Goal: Information Seeking & Learning: Understand process/instructions

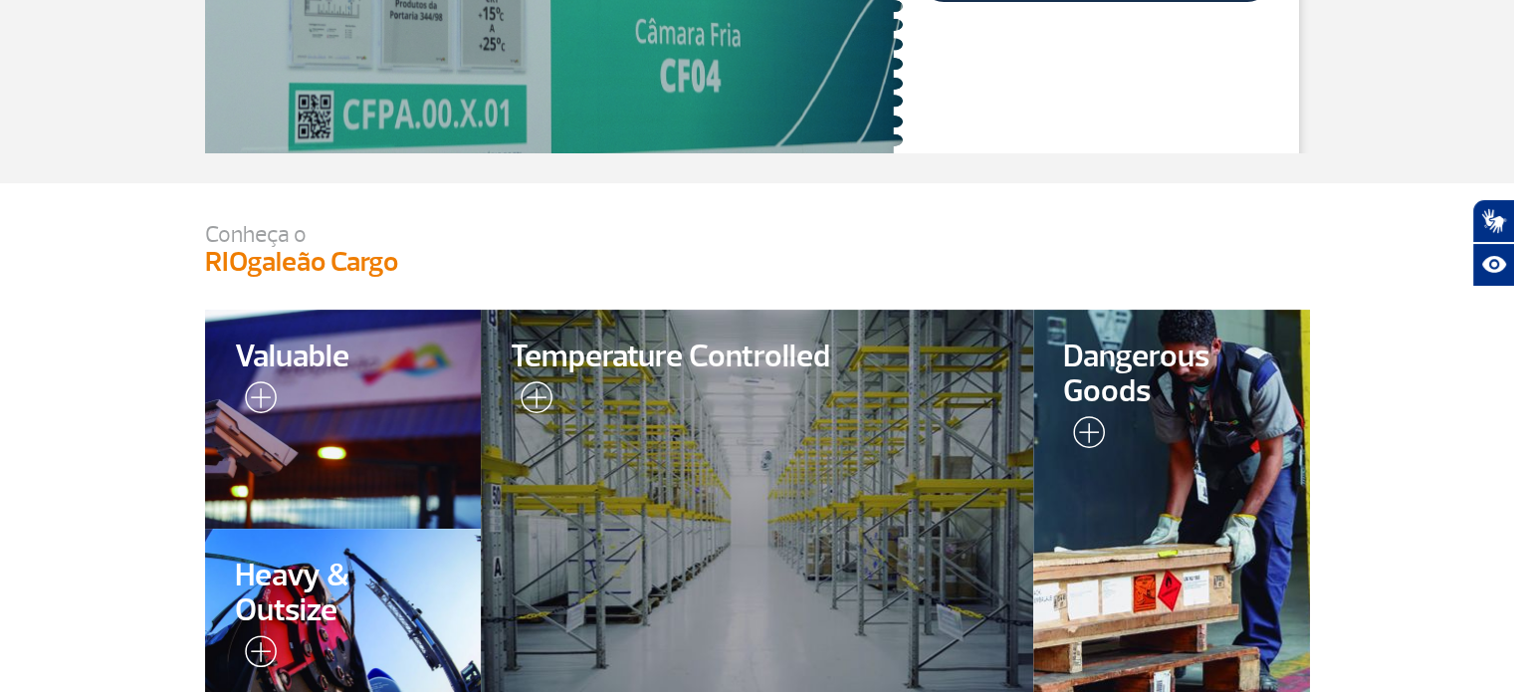
scroll to position [299, 0]
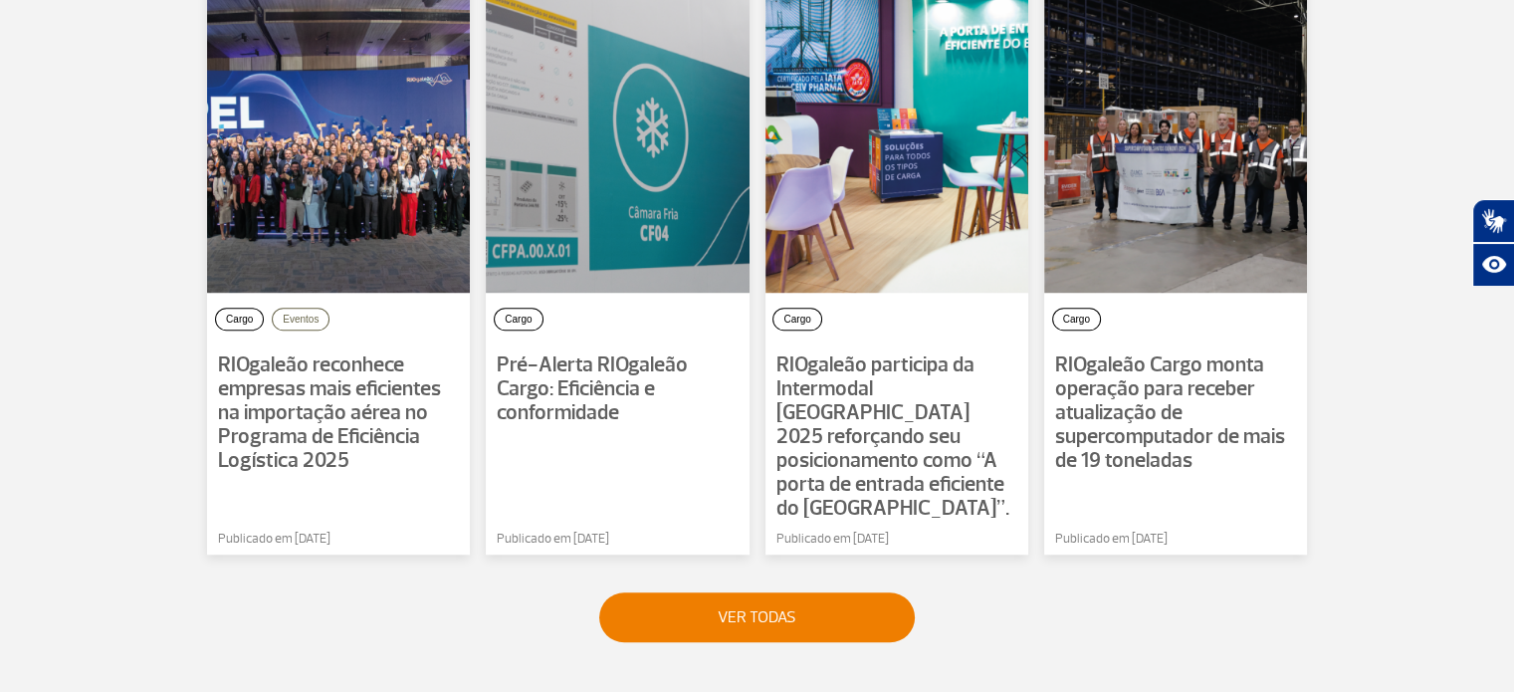
scroll to position [1493, 0]
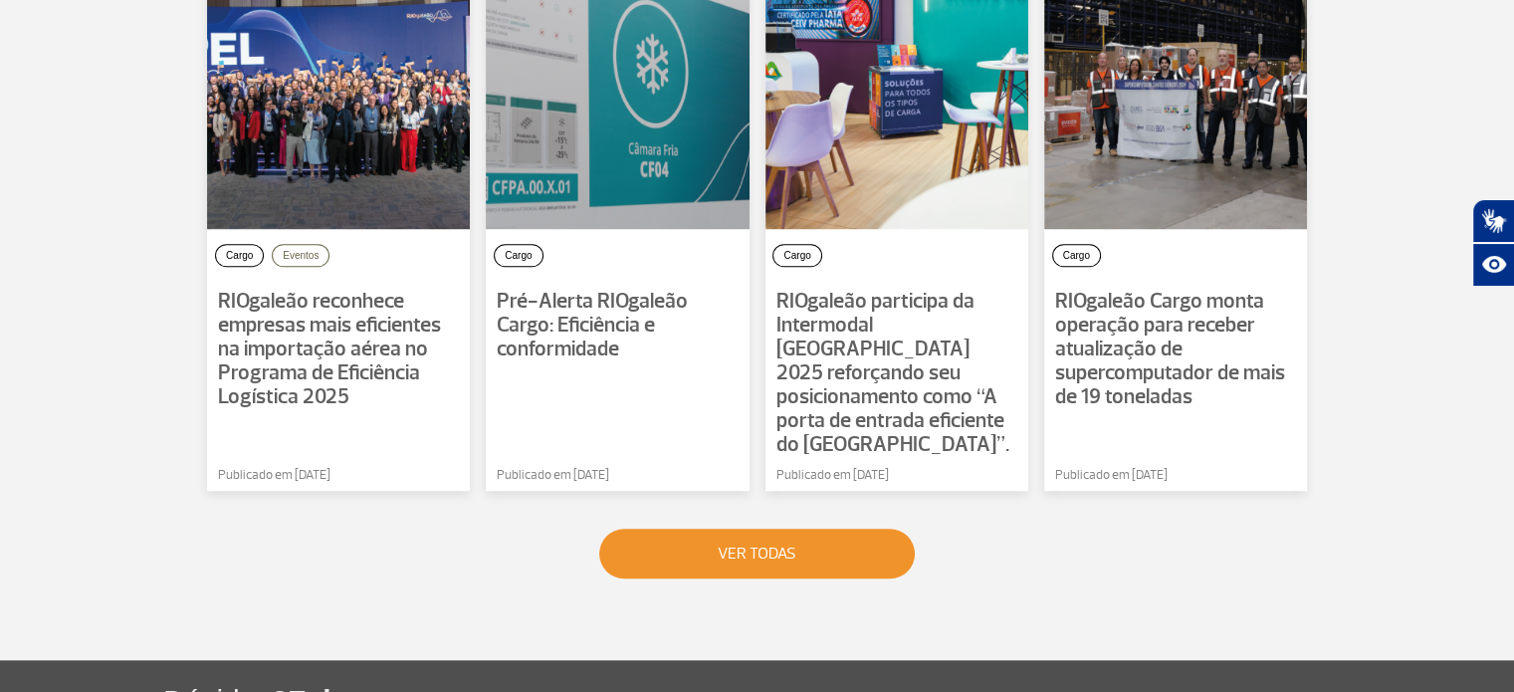
click at [760, 528] on button "VER TODAS" at bounding box center [757, 553] width 316 height 50
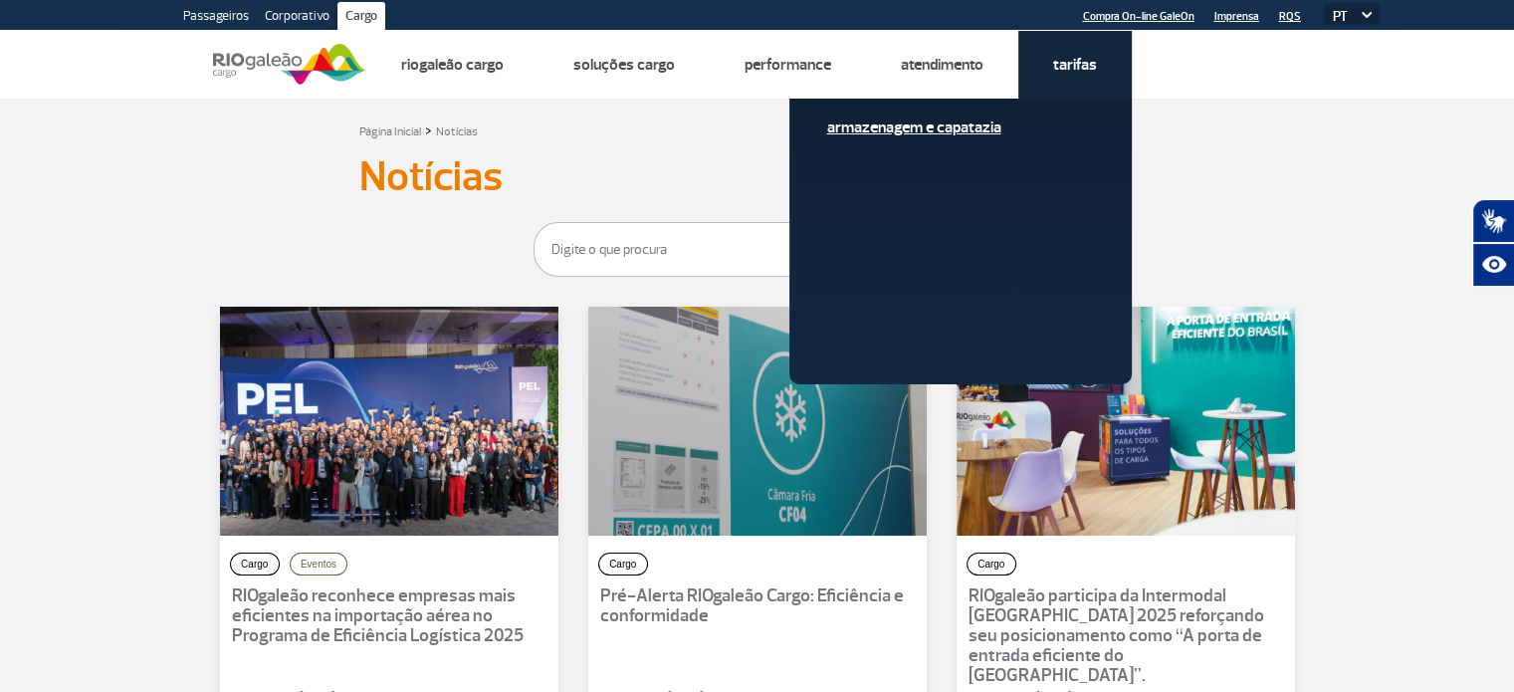
click at [971, 126] on link "Armazenagem e Capatazia" at bounding box center [960, 127] width 267 height 22
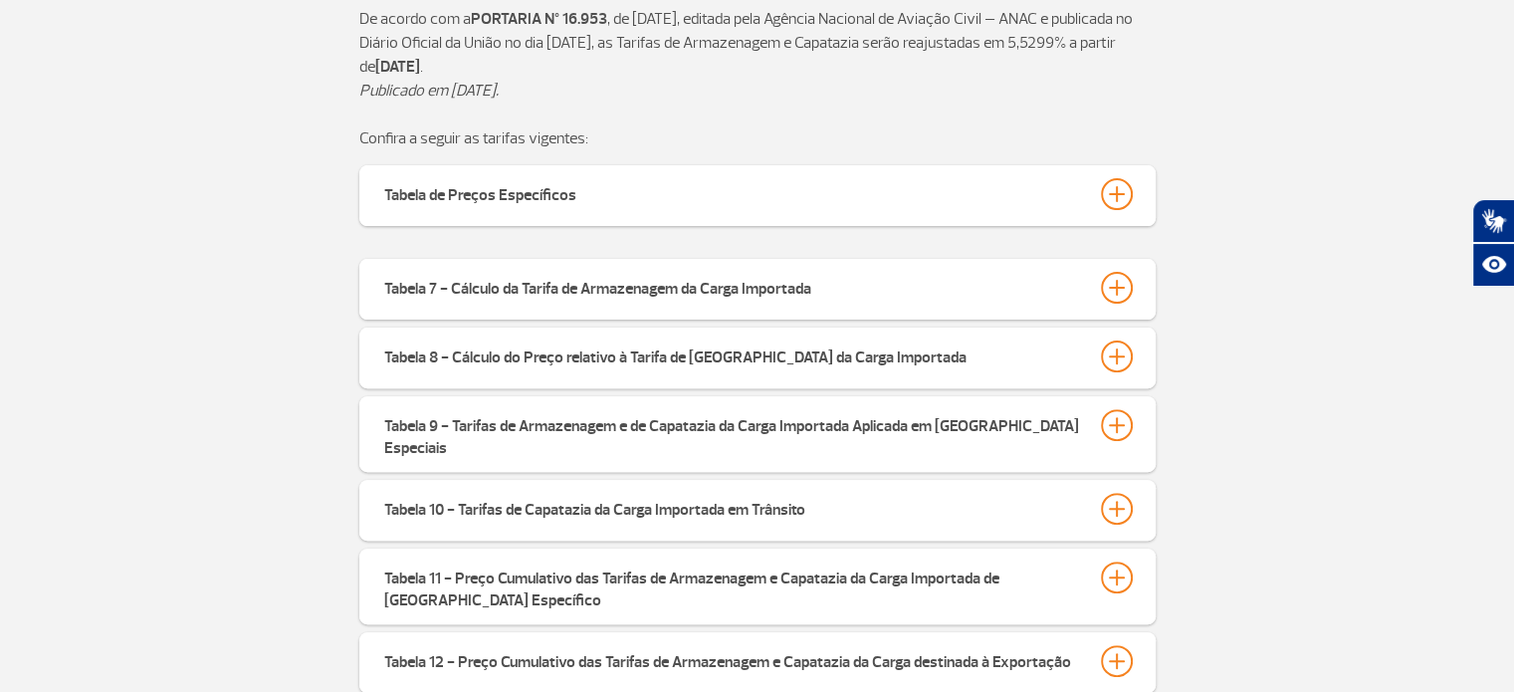
scroll to position [597, 0]
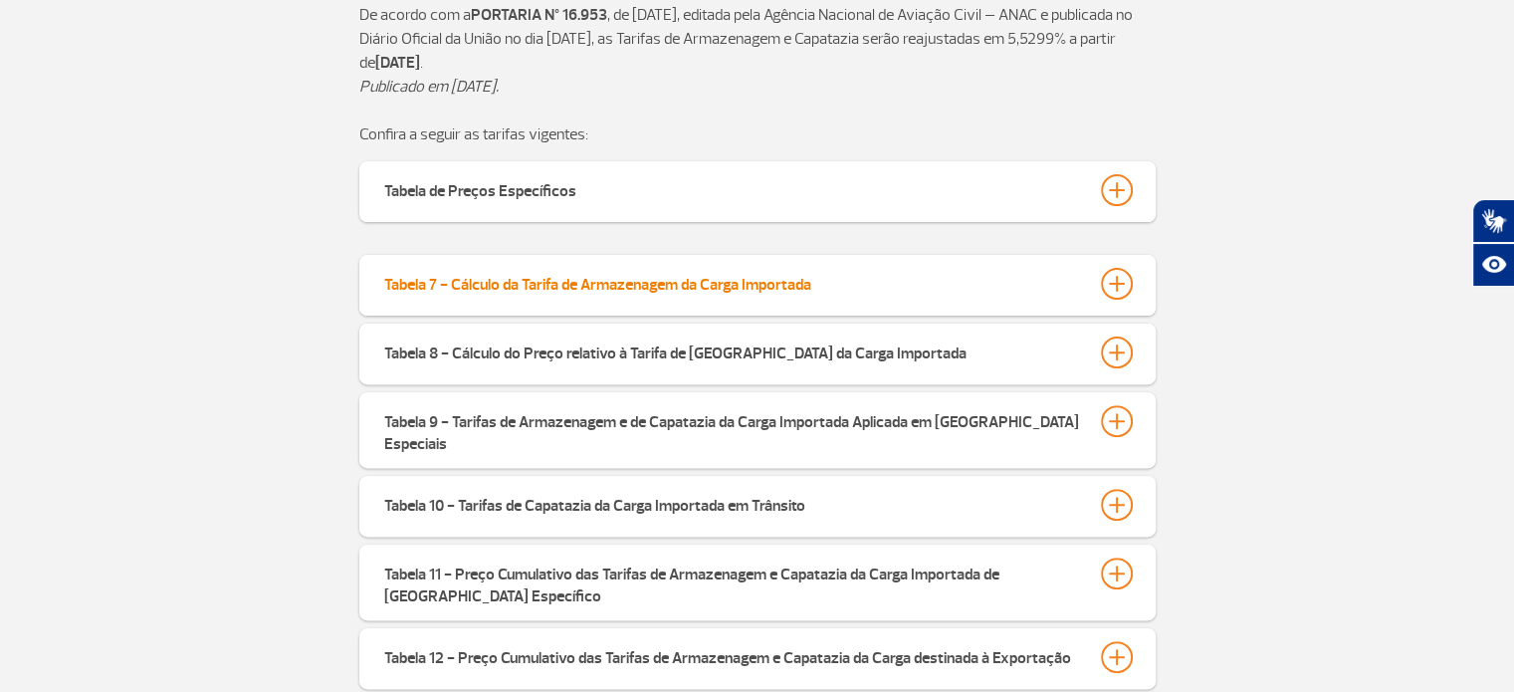
click at [1117, 282] on div at bounding box center [1117, 284] width 32 height 32
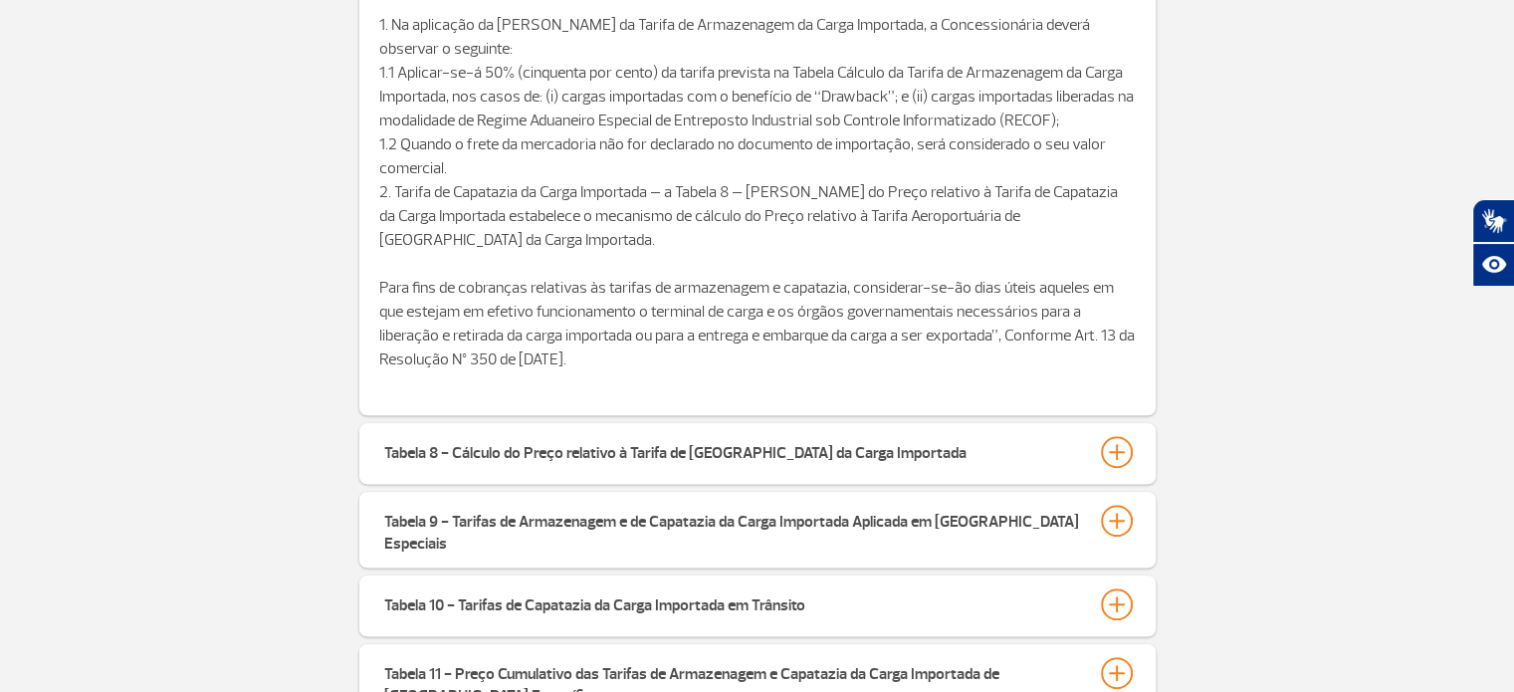
scroll to position [1393, 0]
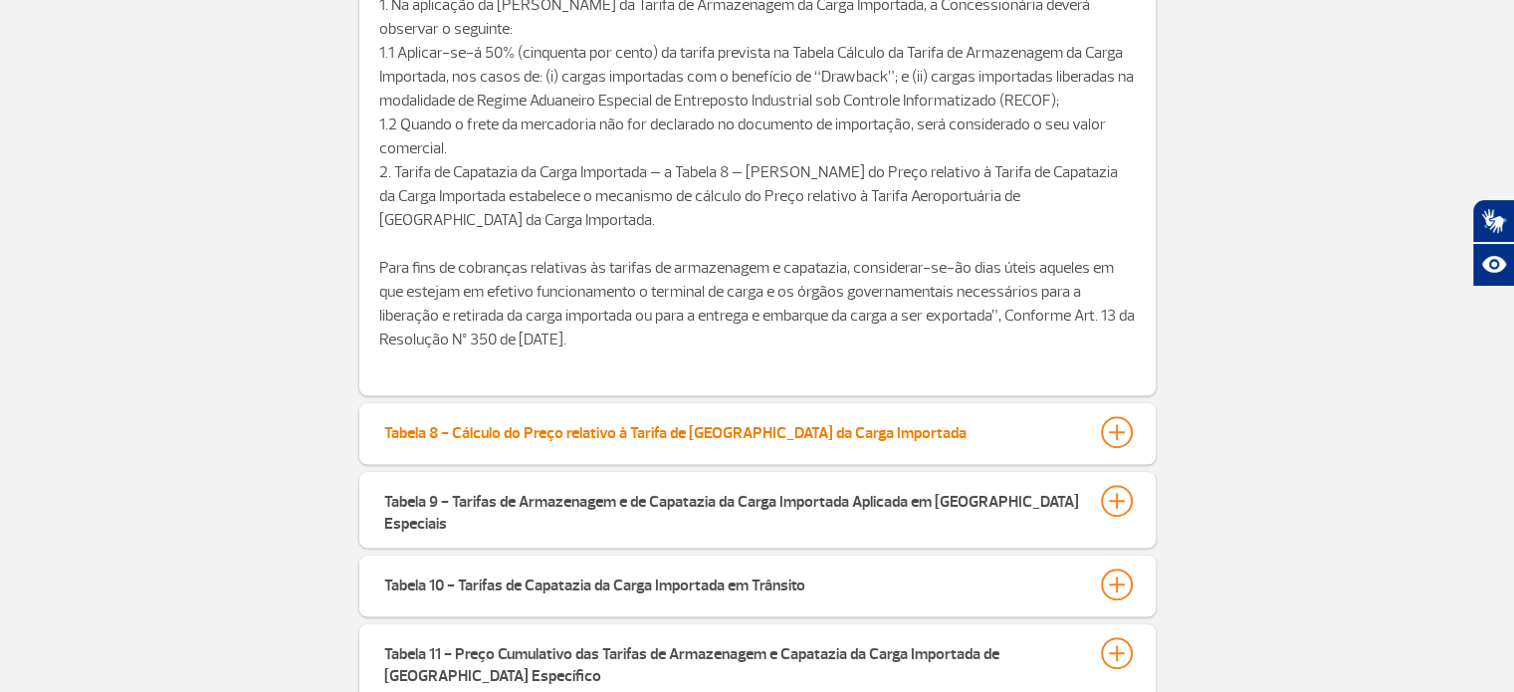
click at [1124, 431] on div at bounding box center [1117, 432] width 32 height 32
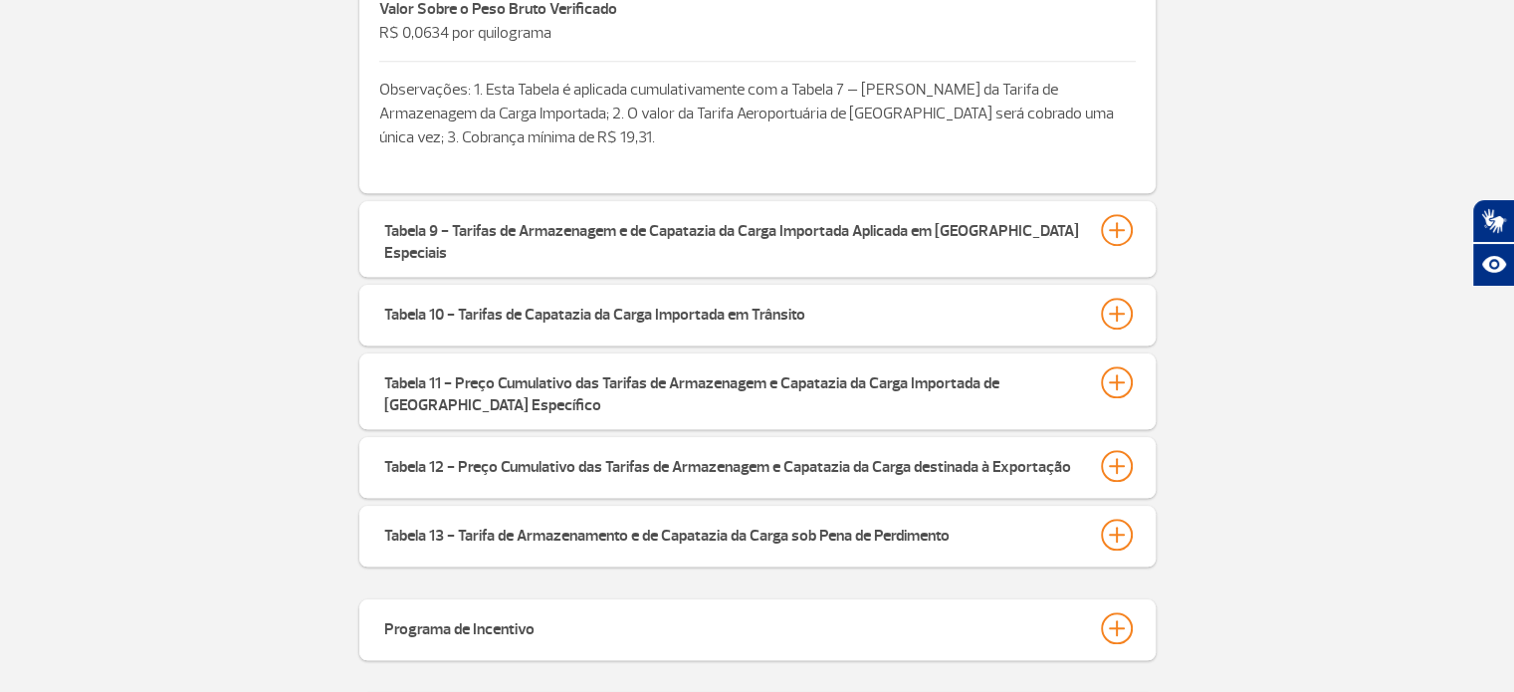
scroll to position [1991, 0]
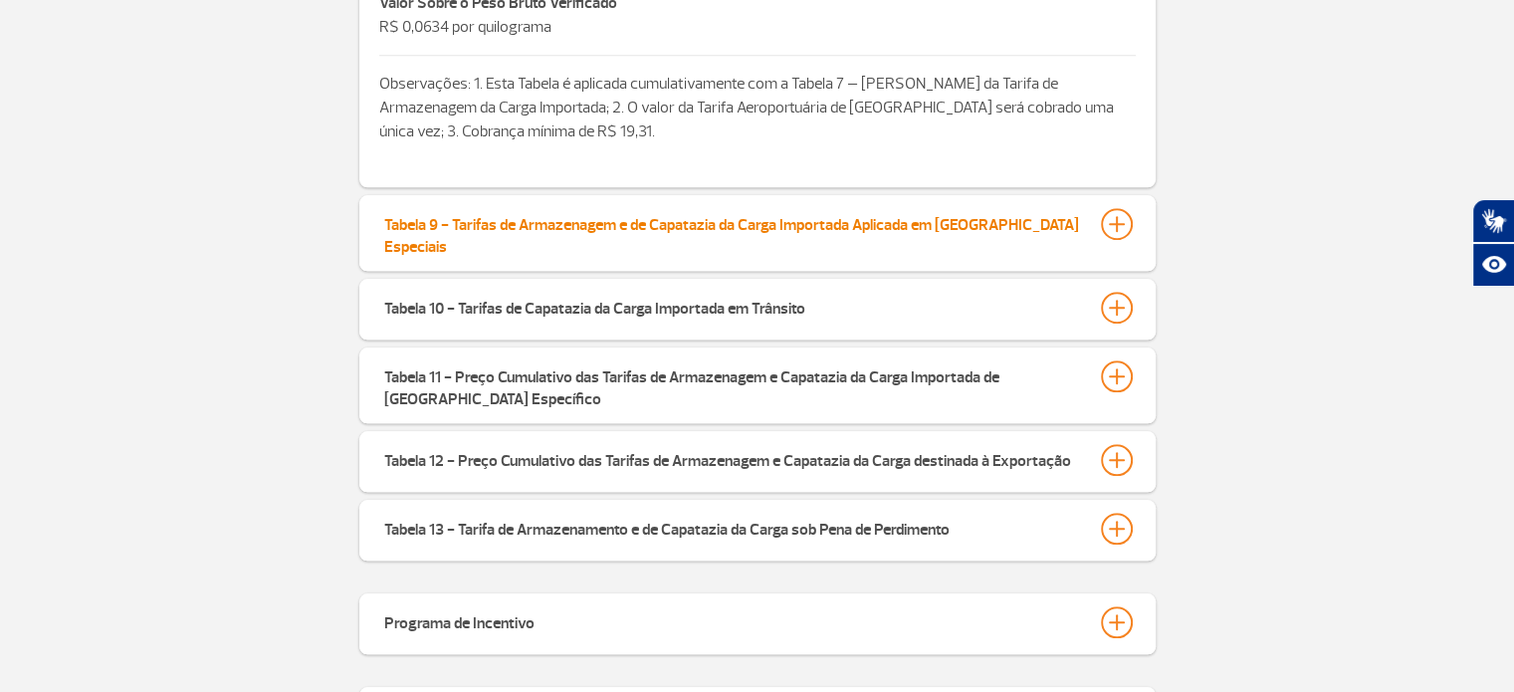
click at [1115, 226] on div at bounding box center [1117, 224] width 32 height 32
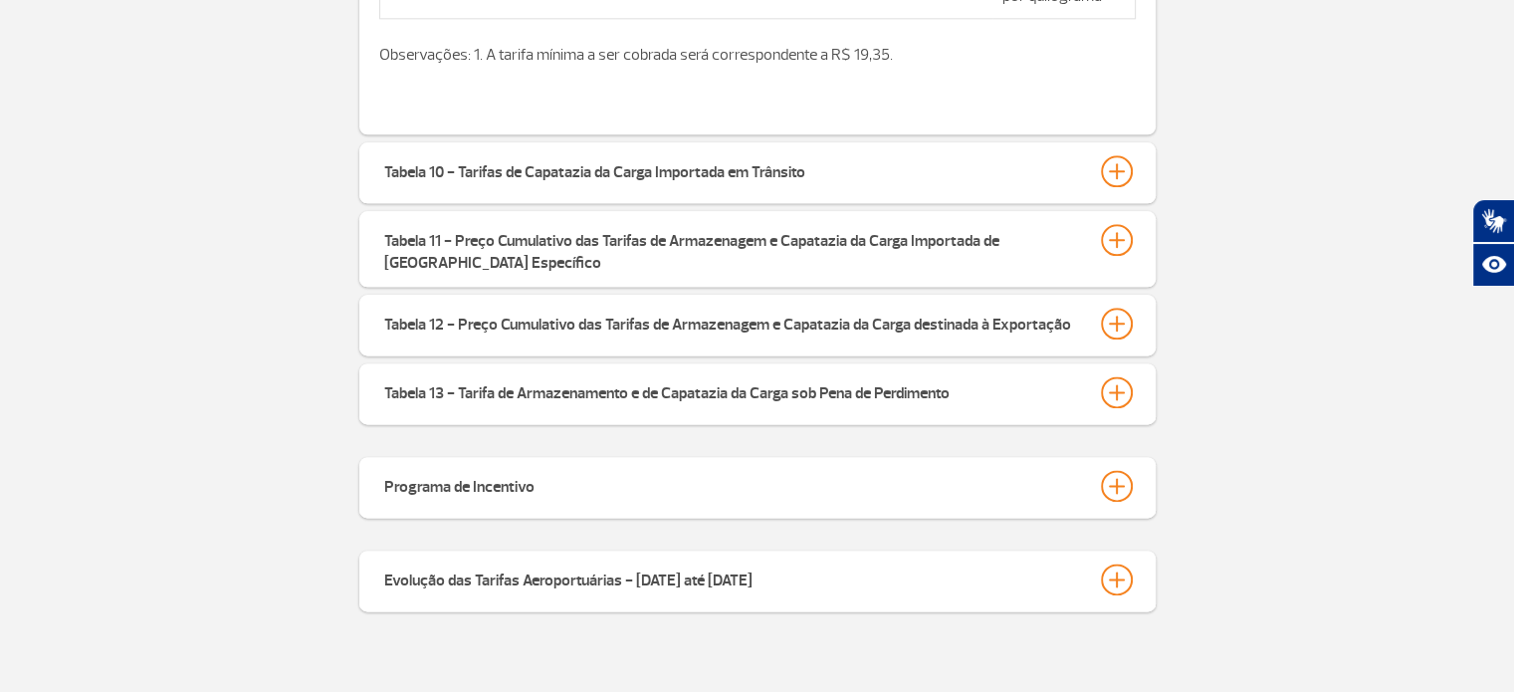
scroll to position [2488, 0]
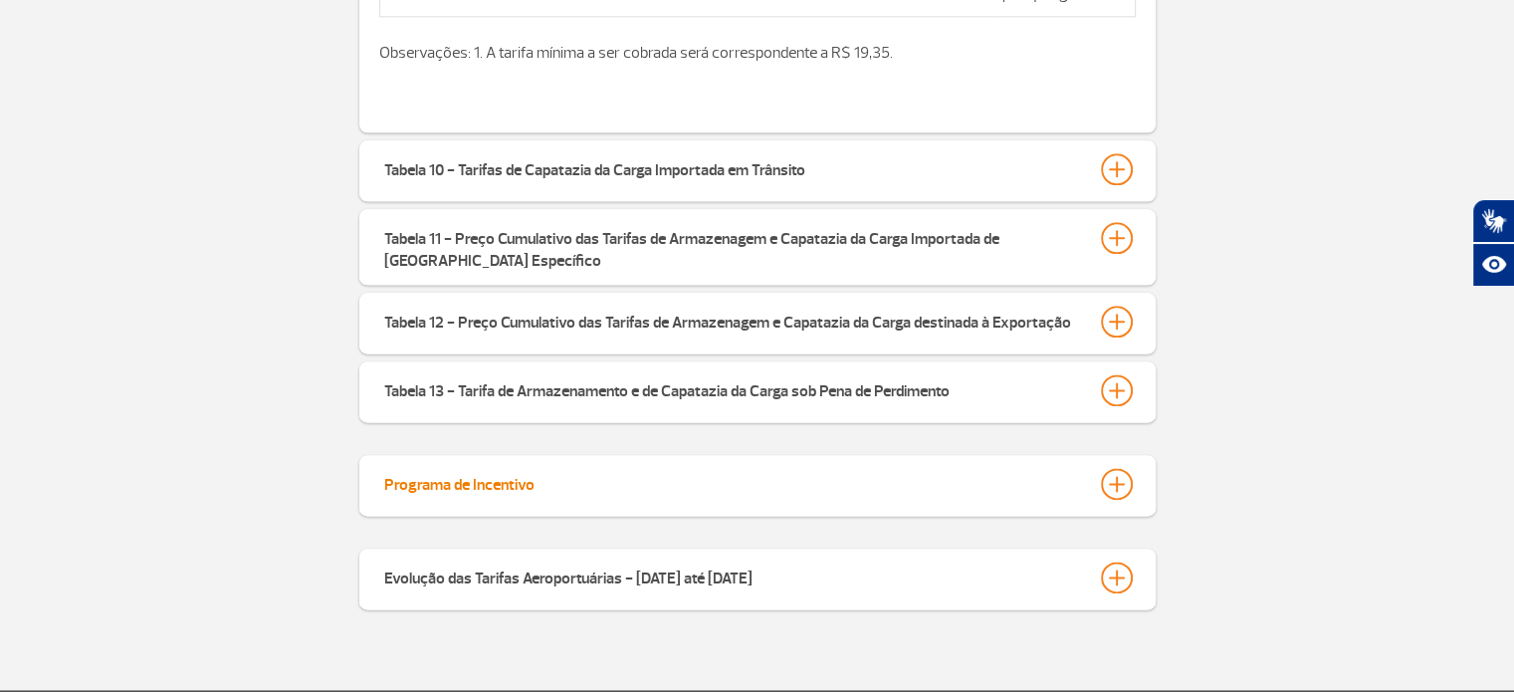
click at [1110, 468] on div at bounding box center [1117, 484] width 32 height 32
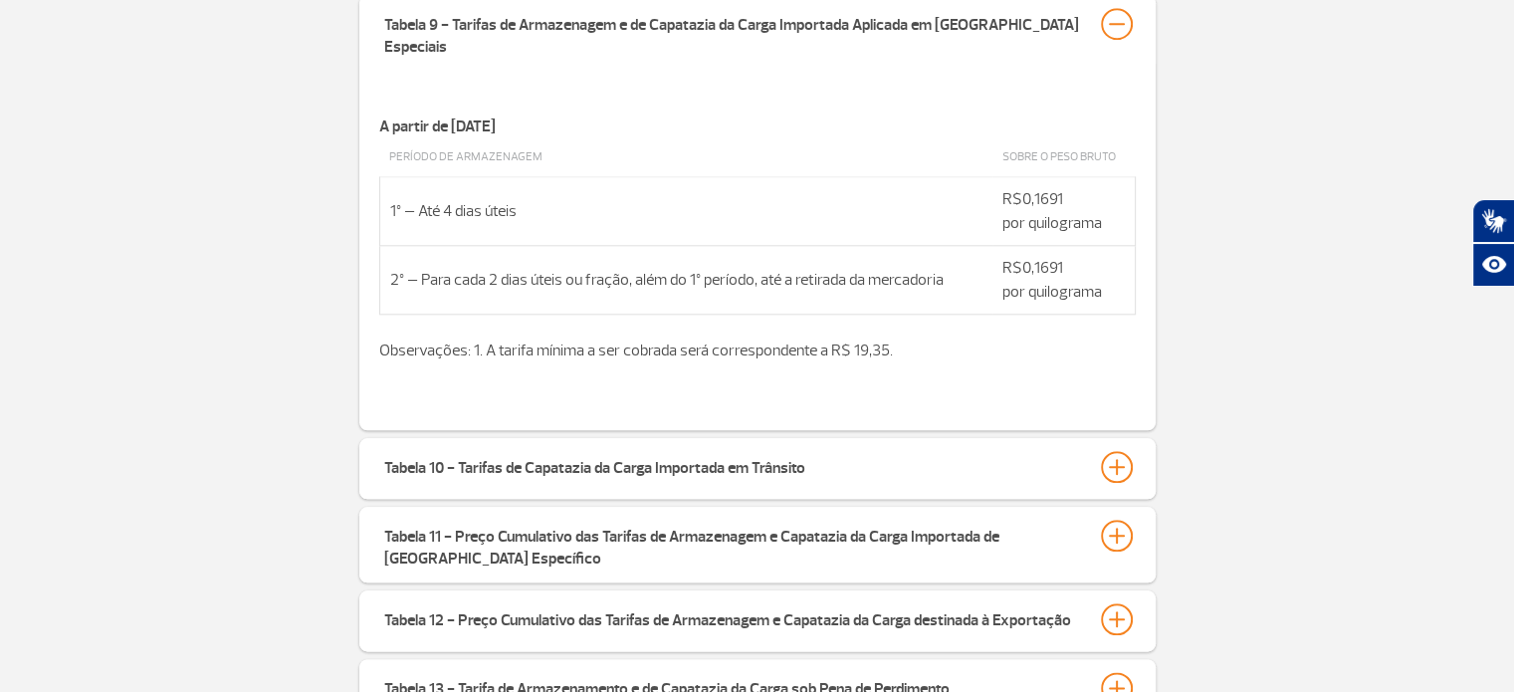
scroll to position [2190, 0]
